Goal: Task Accomplishment & Management: Use online tool/utility

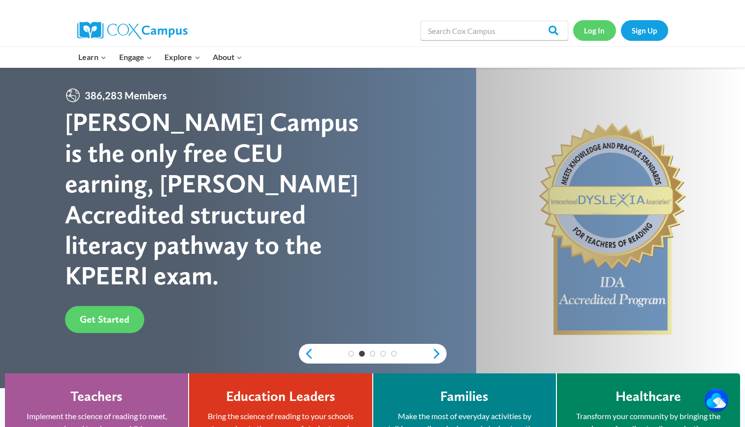
click at [571, 32] on link "Log In" at bounding box center [594, 30] width 43 height 20
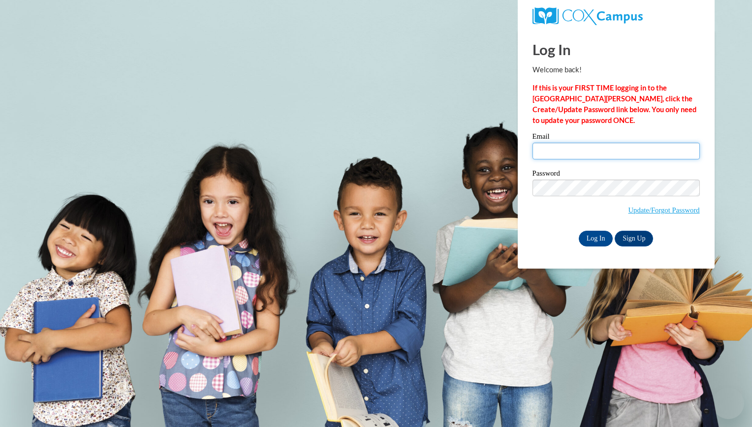
type input "rlwj1959@gmail.com"
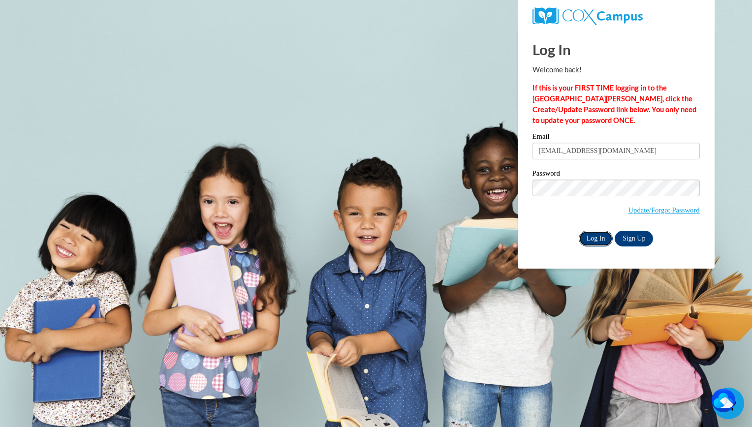
click at [596, 238] on input "Log In" at bounding box center [596, 239] width 34 height 16
click at [593, 238] on input "Log In" at bounding box center [596, 239] width 34 height 16
click at [599, 234] on input "Log In" at bounding box center [596, 239] width 34 height 16
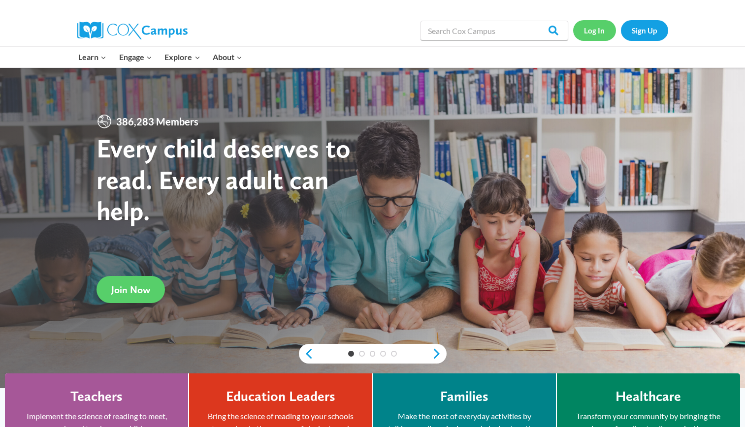
click at [596, 29] on link "Log In" at bounding box center [594, 30] width 43 height 20
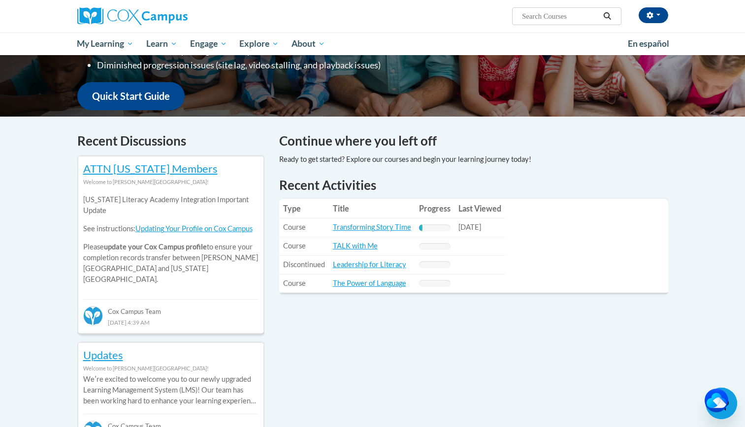
scroll to position [232, 0]
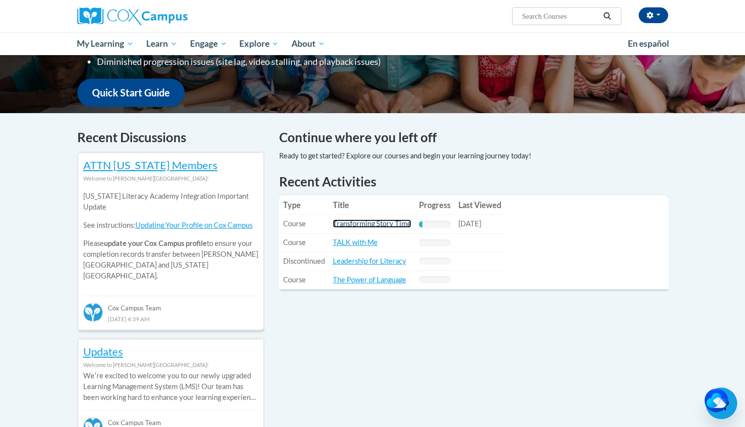
click at [386, 222] on link "Transforming Story Time" at bounding box center [372, 224] width 78 height 8
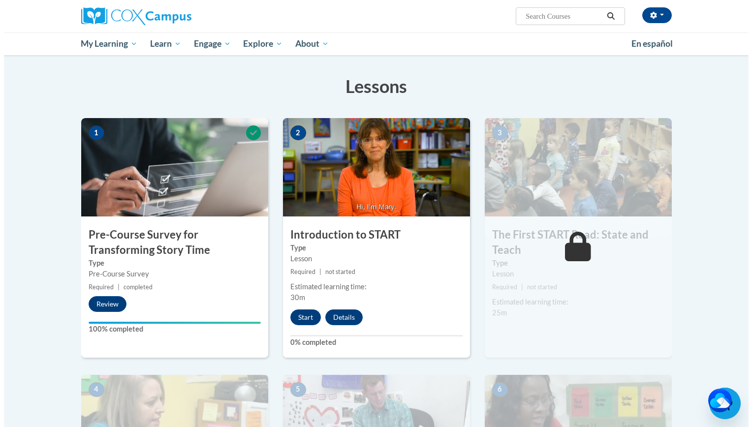
scroll to position [142, 0]
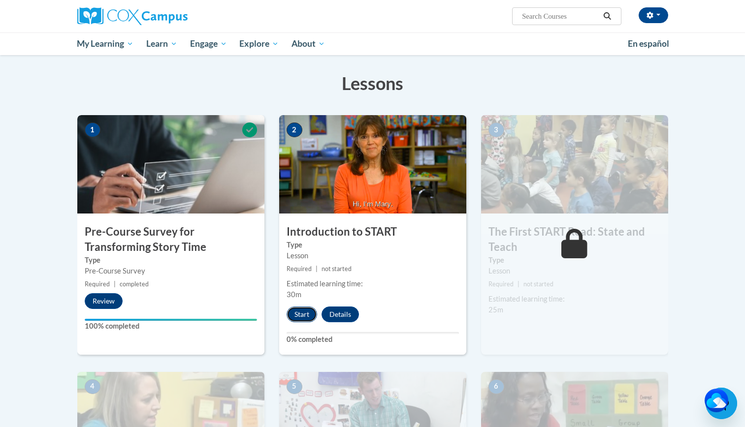
click at [298, 313] on button "Start" at bounding box center [302, 315] width 31 height 16
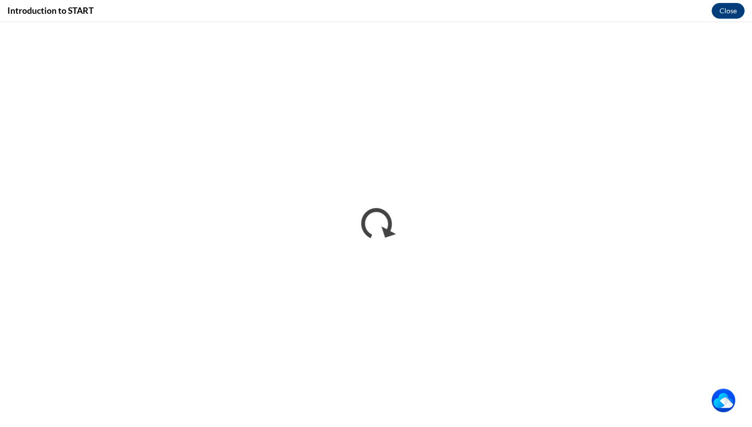
scroll to position [0, 0]
